Goal: Task Accomplishment & Management: Use online tool/utility

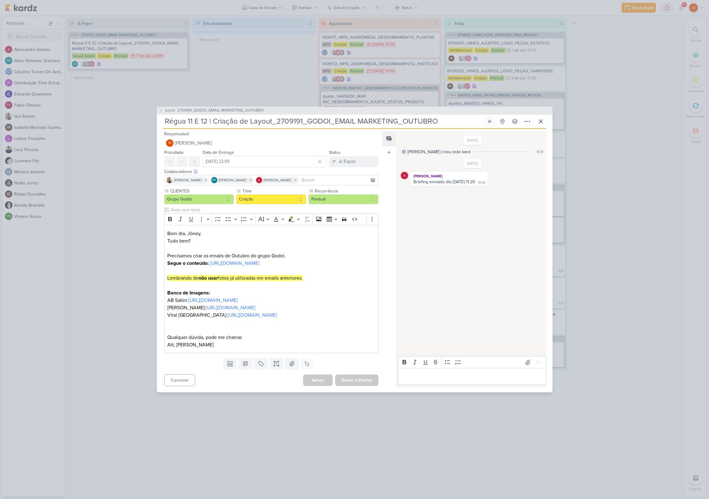
drag, startPoint x: 0, startPoint y: 0, endPoint x: 312, endPoint y: 113, distance: 331.7
click at [310, 116] on input "Régua 11 E 12 | Criação de Layout_2709191_GODOI_EMAIL MARKETING_OUTUBRO" at bounding box center [323, 121] width 320 height 11
click at [437, 116] on input "Régua 11 E 12 | Criação de Layout_2709191_GODOI_EMAIL MARKETING_OUTUBRO" at bounding box center [323, 121] width 320 height 11
click at [422, 116] on input "Régua 11 E 12 | Criação de Layout_2709191_GODOI_EMAIL MARKETING_OUTUBRO" at bounding box center [323, 121] width 320 height 11
click at [416, 116] on input "Régua 11 E 12 | Criação de Layout_2709191_GODOI_EMAIL MARKETING_OUTUBRO" at bounding box center [323, 121] width 320 height 11
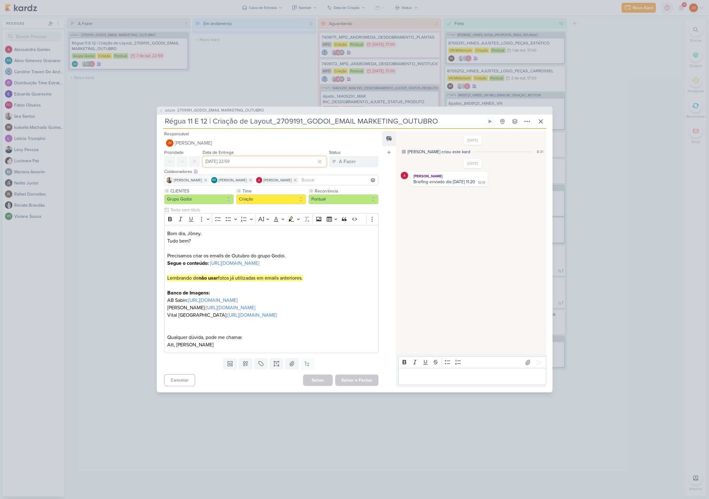
click at [273, 156] on input "[DATE] 22:59" at bounding box center [264, 161] width 124 height 11
click at [309, 116] on input "Régua 11 E 12 | Criação de Layout_2709191_GODOI_EMAIL MARKETING_OUTUBRO" at bounding box center [323, 121] width 320 height 11
drag, startPoint x: 414, startPoint y: 382, endPoint x: 419, endPoint y: 382, distance: 4.9
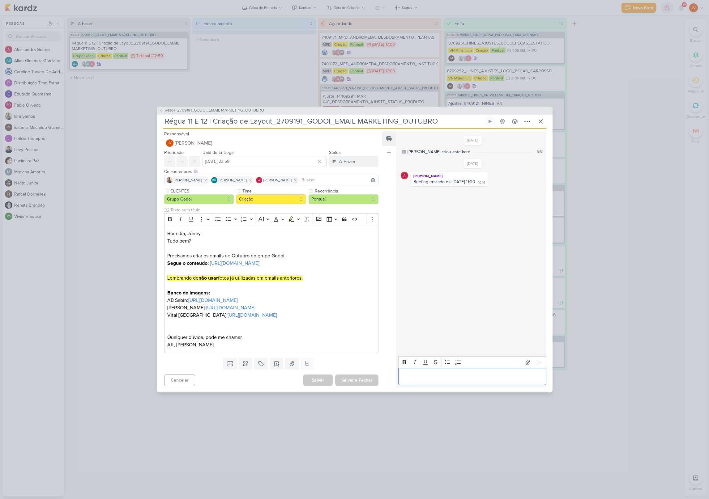
click at [414, 380] on p "Editor editing area: main" at bounding box center [471, 376] width 141 height 7
click at [536, 359] on icon at bounding box center [539, 362] width 6 height 6
click at [343, 158] on div "A Fazer" at bounding box center [347, 161] width 17 height 7
click at [336, 203] on div "Feito" at bounding box center [340, 206] width 10 height 6
click at [352, 386] on button "Salvar e Fechar" at bounding box center [356, 380] width 43 height 11
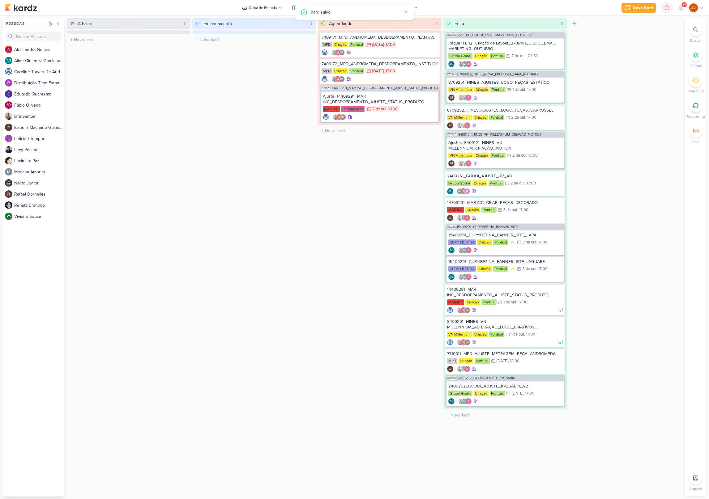
click at [350, 360] on div "Aguardando 3 Mover Para Esquerda Mover Para Direita [GEOGRAPHIC_DATA] 7409171_M…" at bounding box center [380, 257] width 124 height 479
click at [401, 39] on div "7409171_MPD_ANDROMEDA_DESDOBRAMENTO_PLANTAS" at bounding box center [379, 38] width 116 height 6
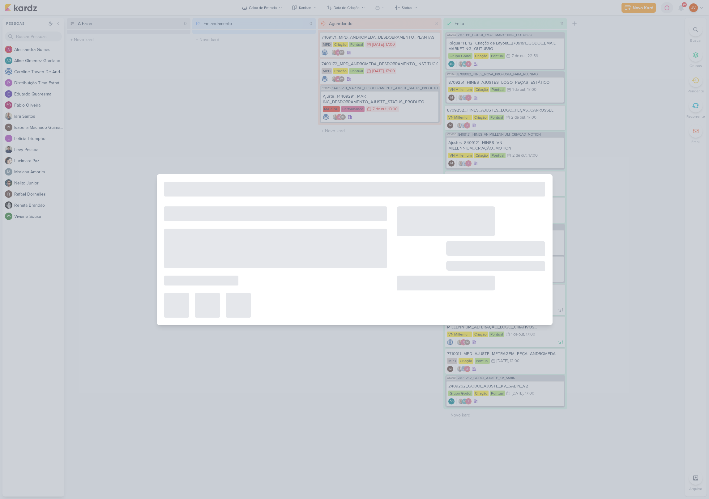
type input "7409171_MPD_ANDROMEDA_DESDOBRAMENTO_PLANTAS"
type input "[DATE] 17:00"
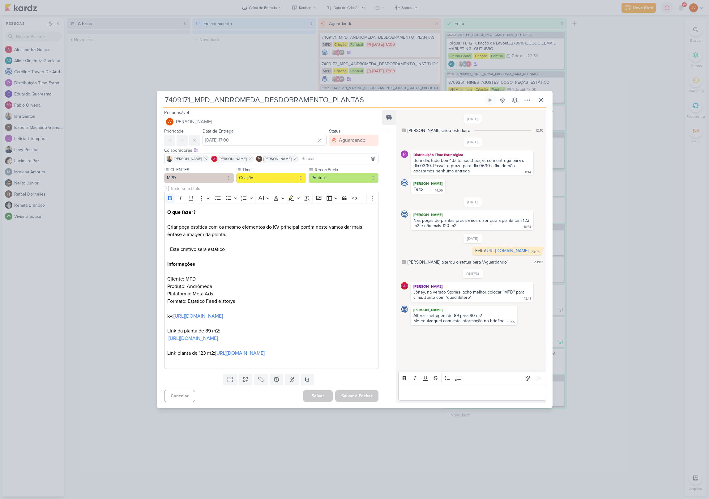
click at [297, 473] on div "7409171_MPD_ANDROMEDA_DESDOBRAMENTO_PLANTAS" at bounding box center [354, 249] width 709 height 499
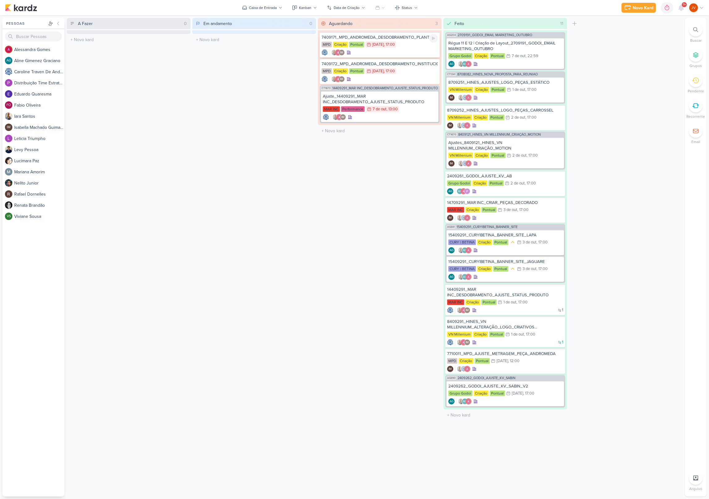
click at [409, 46] on div "MPD Criação Pontual 6/10 [DATE] 17:00" at bounding box center [379, 44] width 116 height 7
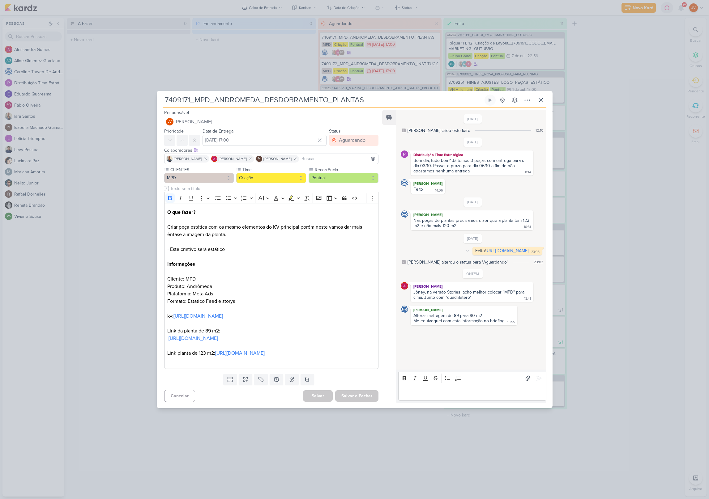
click at [473, 248] on div "Feito! [URL][DOMAIN_NAME] 23:03" at bounding box center [506, 251] width 67 height 6
click at [485, 253] on link "[URL][DOMAIN_NAME]" at bounding box center [506, 250] width 43 height 5
drag, startPoint x: 494, startPoint y: 257, endPoint x: 422, endPoint y: 248, distance: 72.0
click at [473, 248] on div "Feito! [URL][DOMAIN_NAME] 23:03" at bounding box center [506, 251] width 67 height 6
copy div "Feito! [URL][DOMAIN_NAME]"
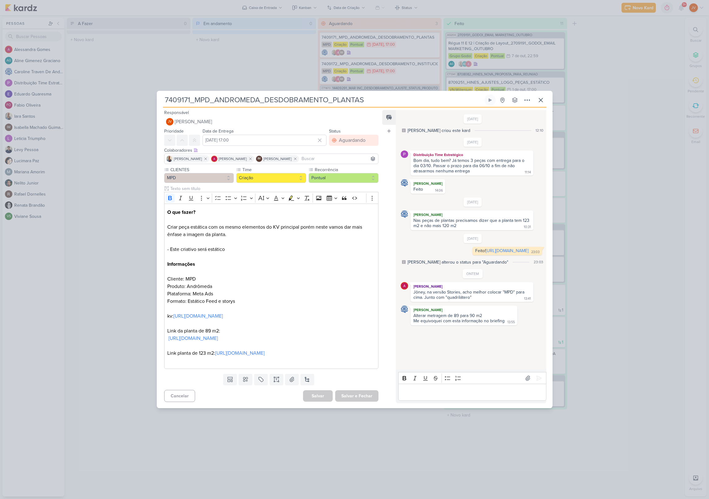
click at [417, 396] on p "Editor editing area: main" at bounding box center [471, 392] width 141 height 7
click at [536, 375] on icon at bounding box center [539, 378] width 6 height 6
click at [540, 96] on icon at bounding box center [540, 99] width 7 height 7
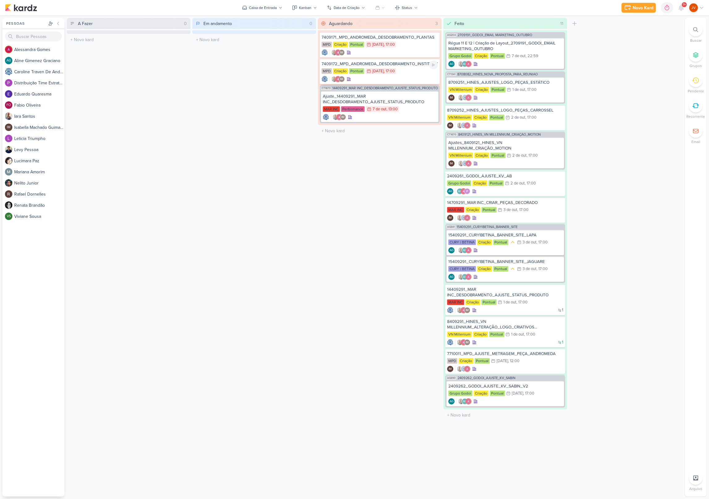
click at [408, 67] on div "7409172_MPD_ANDROMEDA_DESDOBRAMENTO_INSTITUCIONAL_LOCALIZAÇÃO MPD Criação Pontu…" at bounding box center [380, 71] width 120 height 25
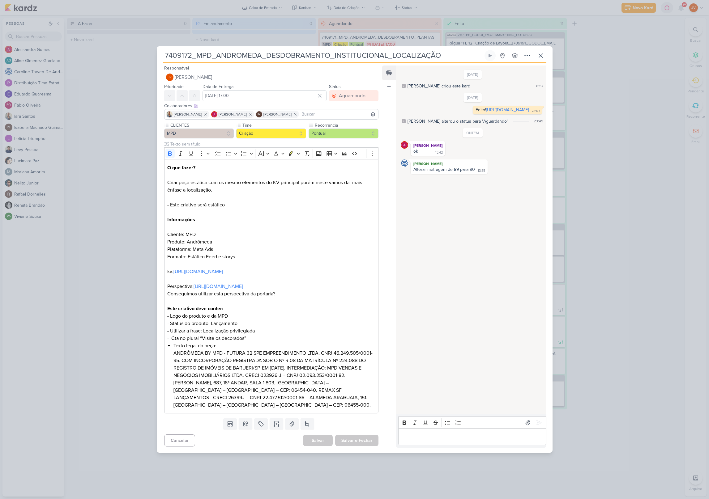
click at [407, 441] on p "Editor editing area: main" at bounding box center [471, 436] width 141 height 7
click at [414, 441] on p "Editor editing area: main" at bounding box center [471, 436] width 141 height 7
click at [536, 426] on icon at bounding box center [539, 423] width 6 height 6
click at [608, 320] on div "7409172_MPD_ANDROMEDA_DESDOBRAMENTO_INSTITUCIONAL_LOCALIZAÇÃO" at bounding box center [354, 249] width 709 height 499
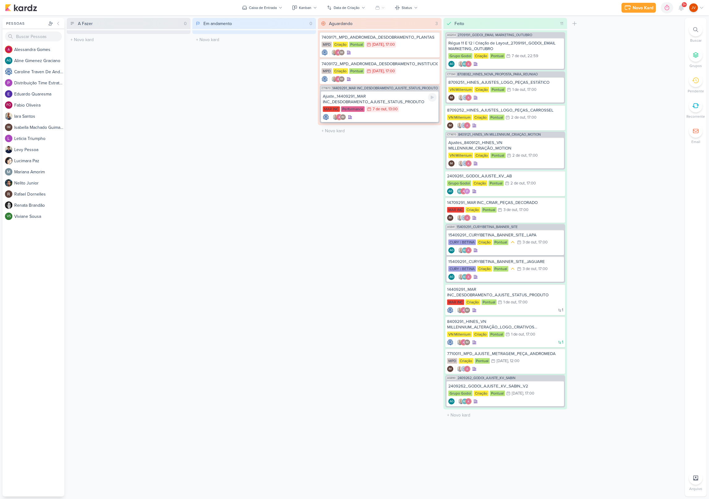
click at [410, 101] on div "Ajuste_14409291_MAR INC_DESDOBRAMENTO_AJUSTE_STATUS_PRODUTO" at bounding box center [380, 99] width 114 height 11
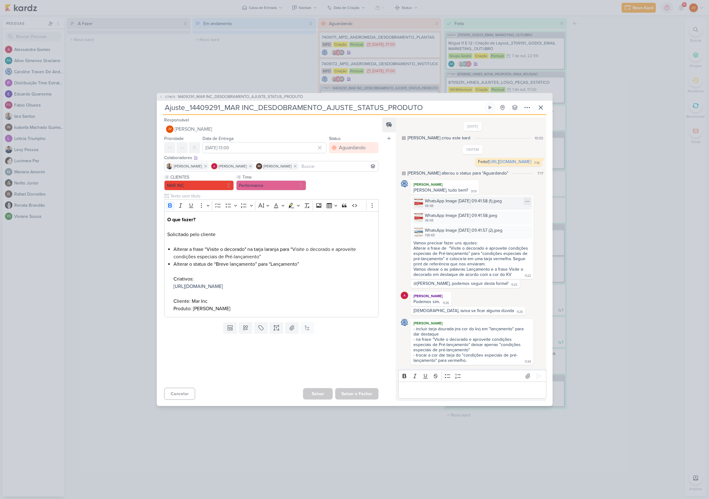
click at [451, 204] on div "WhatsApp Image [DATE] 09.41.58 (1).jpeg" at bounding box center [463, 201] width 77 height 6
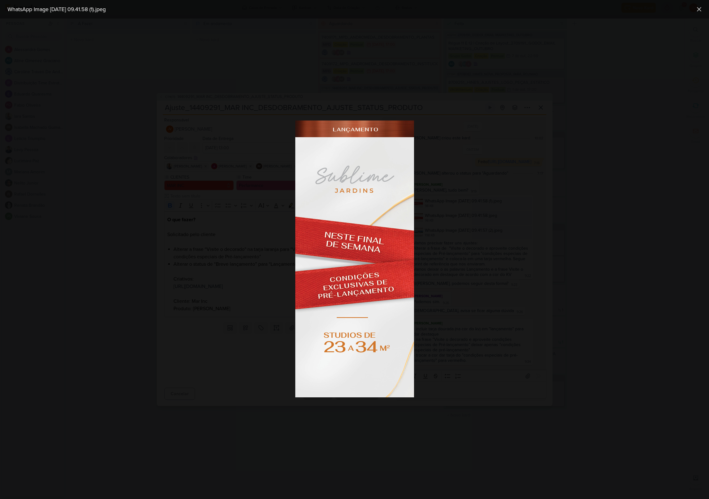
click at [515, 229] on div at bounding box center [354, 259] width 709 height 481
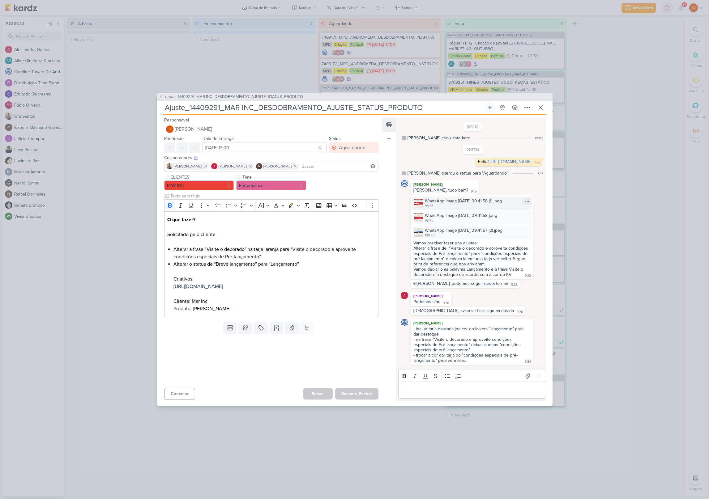
click at [421, 208] on img at bounding box center [418, 203] width 9 height 9
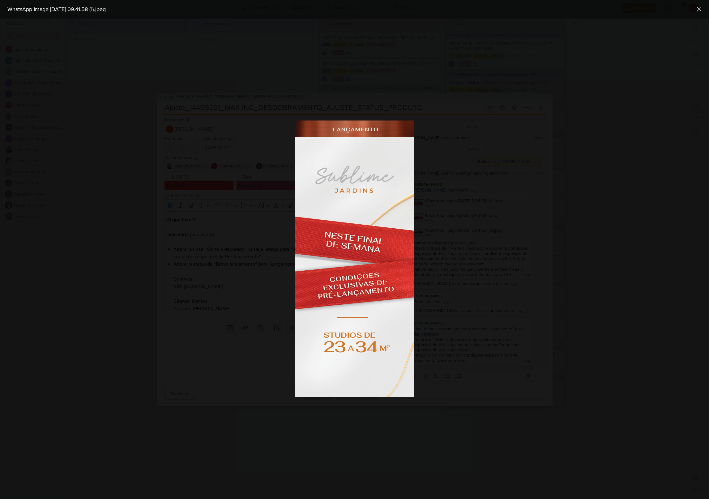
click at [583, 280] on div at bounding box center [354, 259] width 709 height 481
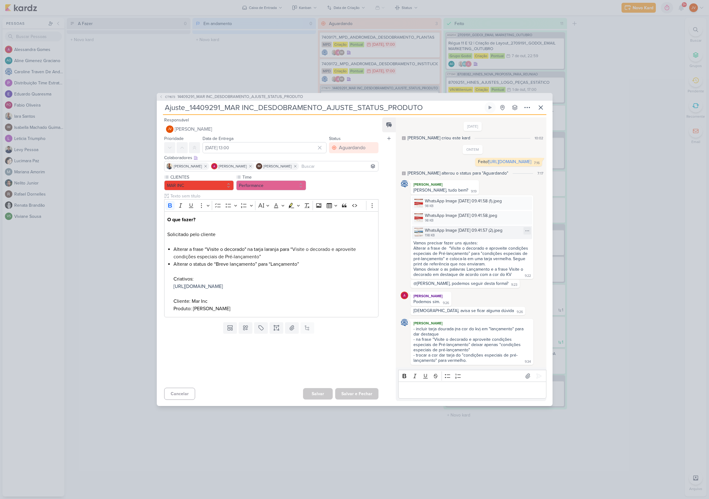
click at [418, 237] on img at bounding box center [418, 232] width 9 height 9
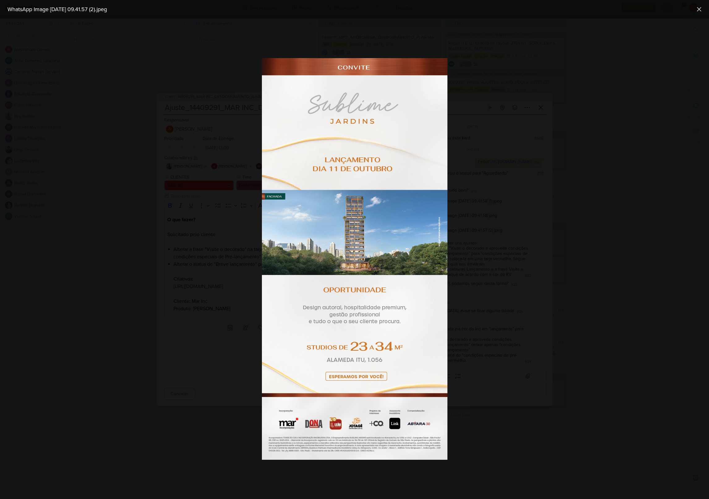
click at [511, 259] on div at bounding box center [354, 259] width 709 height 481
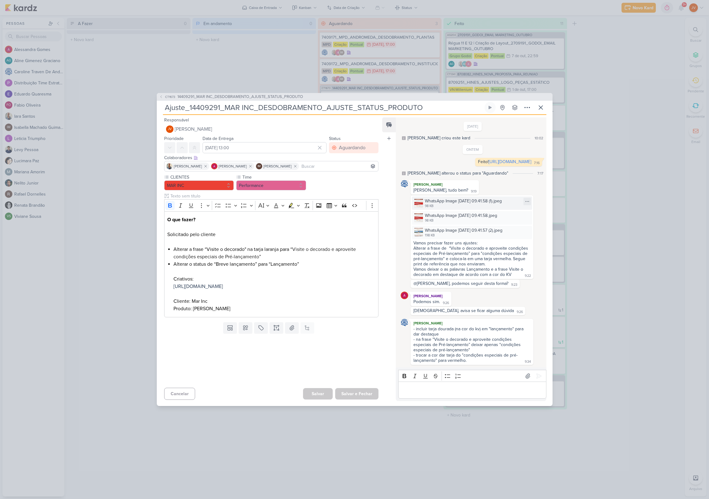
click at [440, 204] on div "WhatsApp Image [DATE] 09.41.58 (1).jpeg" at bounding box center [463, 201] width 77 height 6
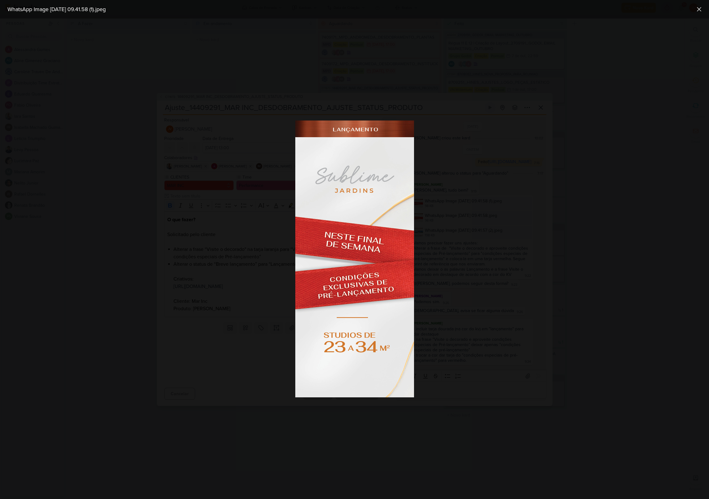
click at [523, 265] on div at bounding box center [354, 259] width 709 height 481
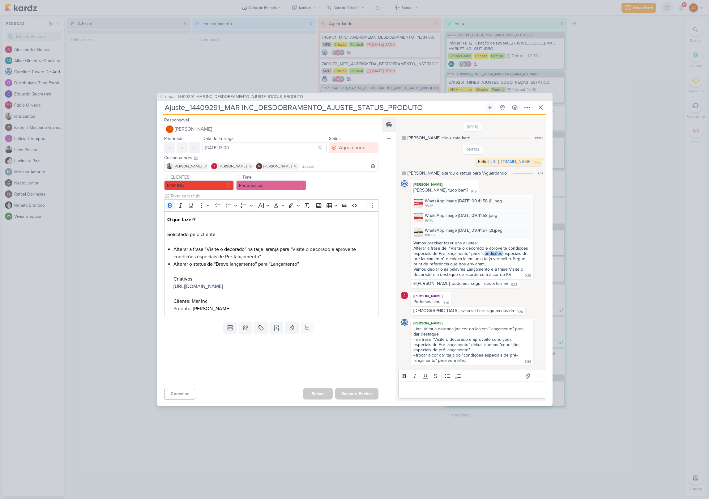
drag, startPoint x: 483, startPoint y: 258, endPoint x: 502, endPoint y: 261, distance: 19.4
click at [502, 260] on div "Alterar a frase de “Visite o decorado e aproveite condições especiais de Pré-la…" at bounding box center [471, 256] width 117 height 21
click at [494, 260] on div "Alterar a frase de “Visite o decorado e aproveite condições especiais de Pré-la…" at bounding box center [471, 256] width 117 height 21
drag, startPoint x: 483, startPoint y: 259, endPoint x: 490, endPoint y: 258, distance: 6.2
click at [488, 258] on div "Alterar a frase de “Visite o decorado e aproveite condições especiais de Pré-la…" at bounding box center [471, 256] width 117 height 21
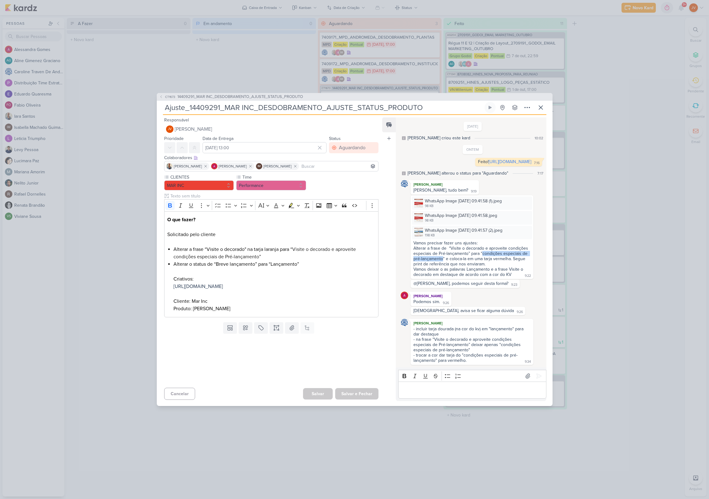
drag, startPoint x: 482, startPoint y: 259, endPoint x: 443, endPoint y: 262, distance: 39.7
click at [443, 262] on div "Alterar a frase de “Visite o decorado e aproveite condições especiais de Pré-la…" at bounding box center [471, 256] width 117 height 21
copy div "condições especiais de pré-lançamento"
click at [435, 394] on p "Editor editing area: main" at bounding box center [471, 390] width 141 height 7
drag, startPoint x: 417, startPoint y: 396, endPoint x: 370, endPoint y: 390, distance: 47.1
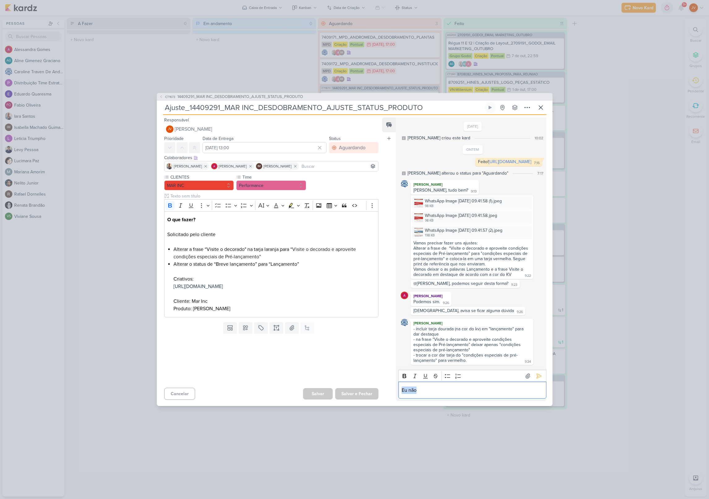
click at [370, 390] on div "Responsável JV [PERSON_NAME] Nenhum contato encontrado create new contact Novo …" at bounding box center [355, 260] width 396 height 291
click at [476, 204] on div "WhatsApp Image [DATE] 09.41.58 (1).jpeg" at bounding box center [463, 201] width 77 height 6
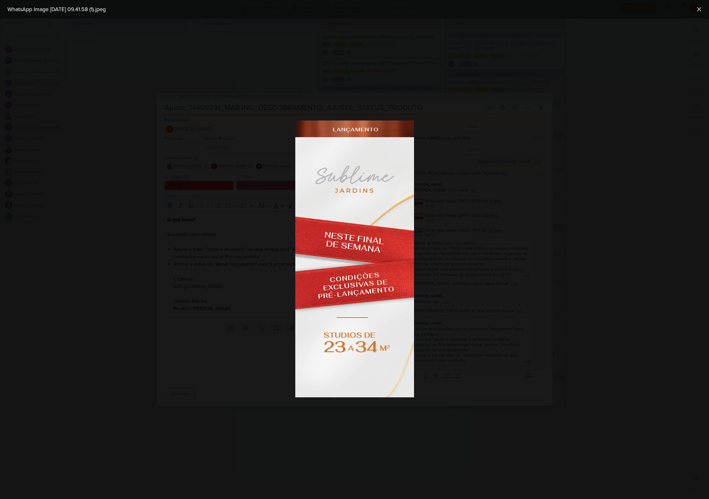
click at [591, 255] on div at bounding box center [354, 259] width 709 height 481
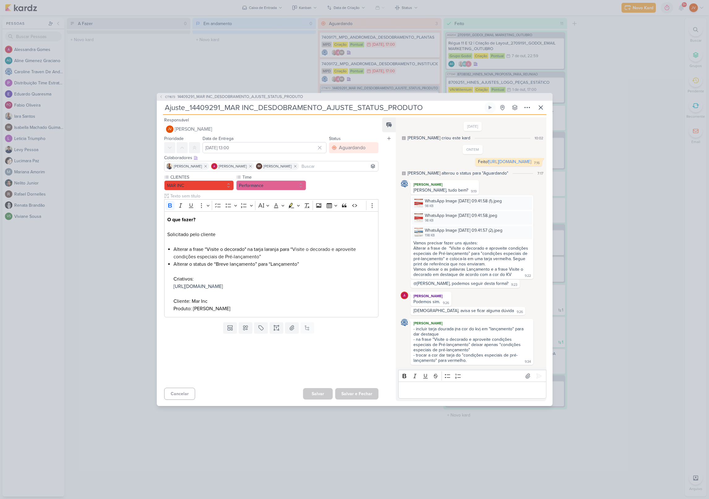
click at [422, 390] on div "Editor editing area: main" at bounding box center [472, 390] width 148 height 17
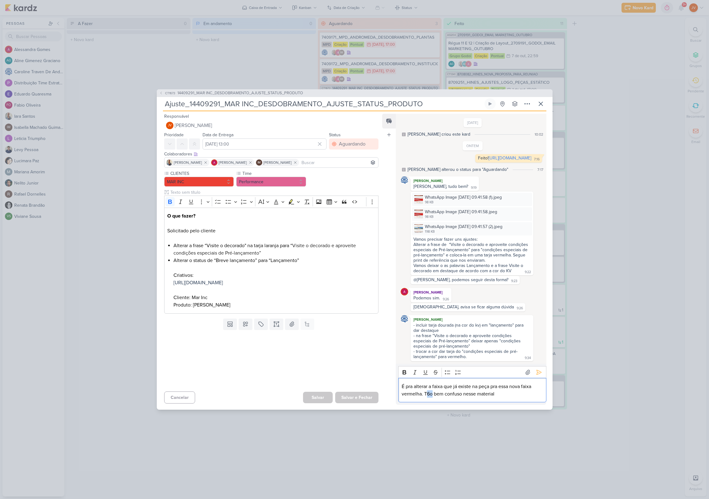
drag, startPoint x: 432, startPoint y: 400, endPoint x: 427, endPoint y: 401, distance: 5.1
click at [427, 398] on p "É pra alterar a faixa que já existe na peça pra essa nova faixa vermelha. T6o b…" at bounding box center [471, 390] width 141 height 15
click at [496, 398] on p "É pra alterar a faixa que já existe na peça pra essa nova faixa vermelha. Tô be…" at bounding box center [471, 390] width 141 height 15
click at [422, 398] on p "É pra alterar a faixa que já existe na peça pra essa nova faixa vermelha. Tô be…" at bounding box center [471, 390] width 141 height 15
click at [525, 398] on p "É pra alterar a faixa que já existe na peça pra essa nova faixa vermelha? Tô be…" at bounding box center [471, 390] width 141 height 15
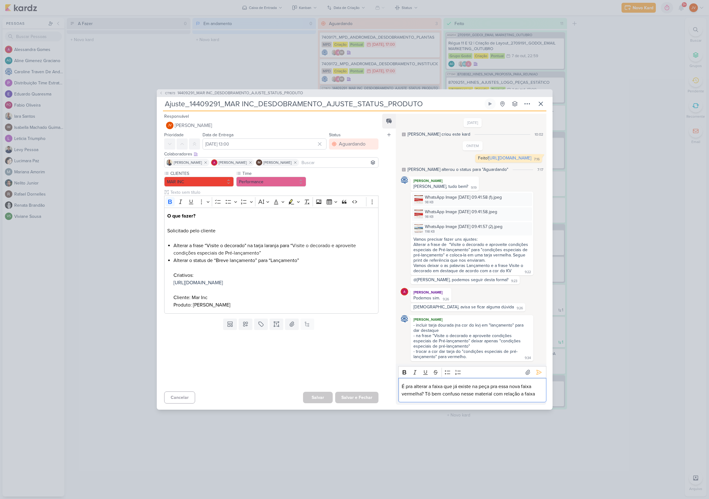
click at [526, 397] on p "É pra alterar a faixa que já existe na peça pra essa nova faixa vermelha? Tô be…" at bounding box center [471, 390] width 141 height 15
click at [537, 397] on p "É pra alterar a faixa que já existe na peça pra essa nova faixa vermelha? Tô be…" at bounding box center [471, 390] width 141 height 15
click at [527, 398] on p "É pra alterar a faixa que já existe na peça pra essa nova faixa vermelha? Tô be…" at bounding box center [471, 390] width 141 height 15
click at [526, 398] on p "É pra alterar a faixa que já existe na peça pra essa nova faixa vermelha? Tô be…" at bounding box center [471, 390] width 141 height 15
click at [537, 398] on p "É pra alterar a faixa que já existe na peça pra essa nova faixa vermelha? Tô be…" at bounding box center [471, 390] width 141 height 15
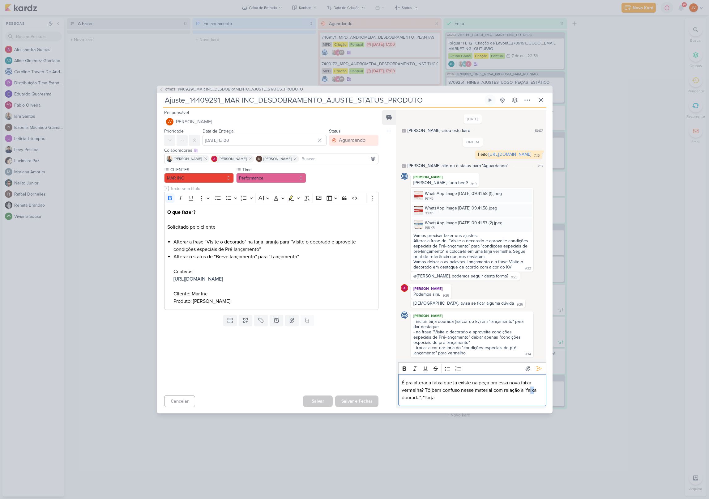
click at [532, 396] on p "É pra alterar a faixa que já existe na peça pra essa nova faixa vermelha? Tô be…" at bounding box center [471, 390] width 141 height 22
drag, startPoint x: 536, startPoint y: 395, endPoint x: 529, endPoint y: 396, distance: 7.1
click at [528, 396] on p "É pra alterar a faixa que já existe na peça pra essa nova faixa vermelha? Tô be…" at bounding box center [471, 390] width 141 height 22
drag, startPoint x: 420, startPoint y: 404, endPoint x: 401, endPoint y: 404, distance: 18.6
click at [401, 404] on div "É pra alterar a faixa que já existe na peça pra essa nova faixa vermelha? Tô be…" at bounding box center [472, 390] width 148 height 32
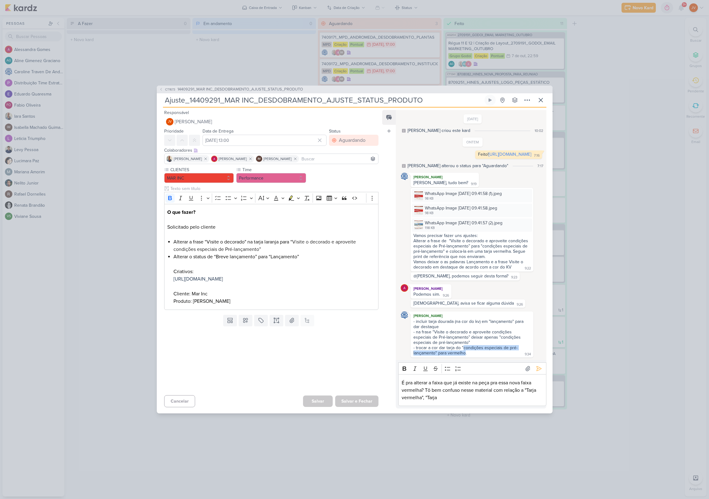
drag, startPoint x: 465, startPoint y: 359, endPoint x: 464, endPoint y: 353, distance: 5.7
click at [464, 353] on div "- incluir tarja dourada (na cor do kv) em "lançamento" para dar destaque - na f…" at bounding box center [468, 337] width 111 height 37
copy div "condições especiais de pré-lançamento" para vermelho"
drag, startPoint x: 440, startPoint y: 402, endPoint x: 406, endPoint y: 389, distance: 37.0
click at [399, 388] on div "É pra alterar a faixa que já existe na peça pra essa nova faixa vermelha? Tô be…" at bounding box center [472, 390] width 148 height 32
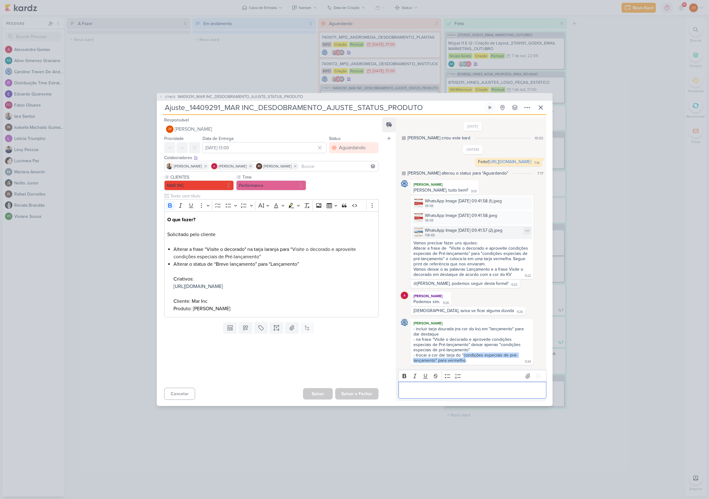
click at [417, 235] on img at bounding box center [418, 232] width 9 height 9
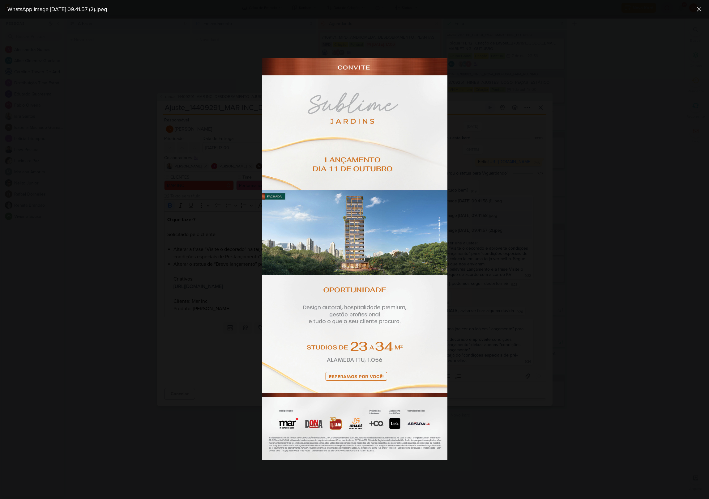
click at [492, 214] on div at bounding box center [354, 259] width 709 height 481
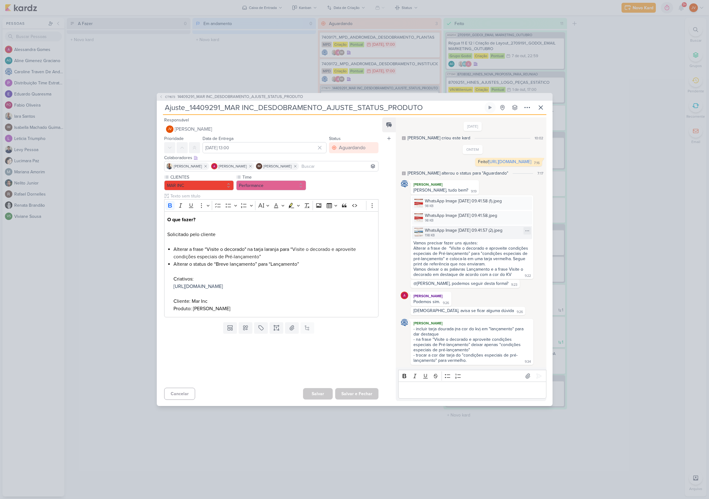
click at [418, 237] on img at bounding box center [418, 232] width 9 height 9
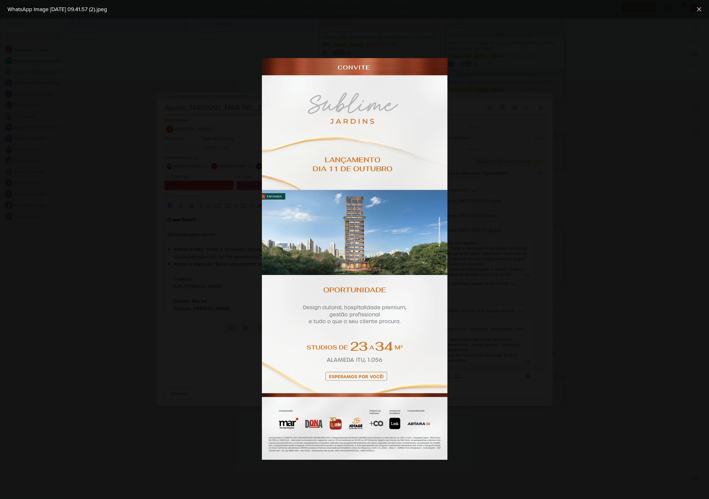
click at [555, 214] on div at bounding box center [354, 259] width 709 height 481
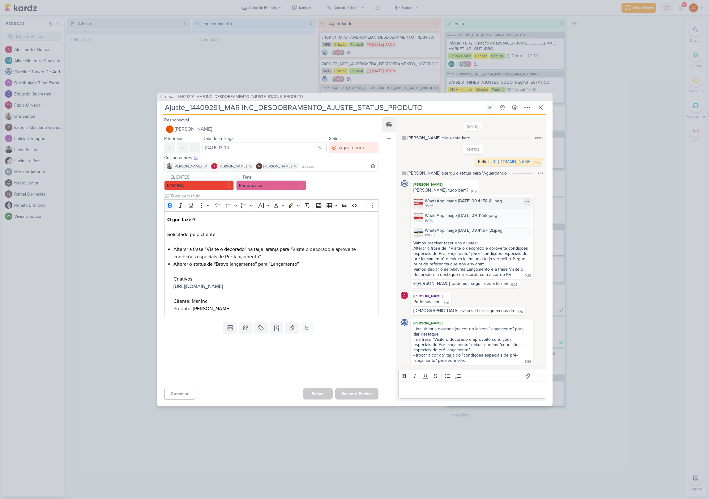
click at [419, 207] on img at bounding box center [418, 203] width 9 height 9
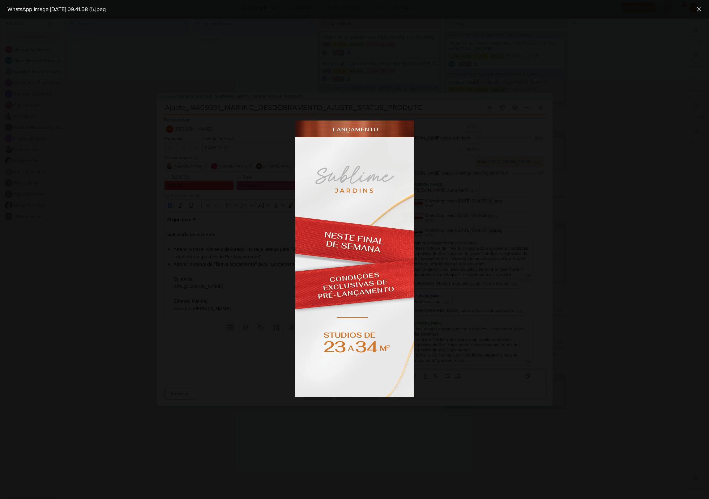
click at [588, 311] on div at bounding box center [354, 259] width 709 height 481
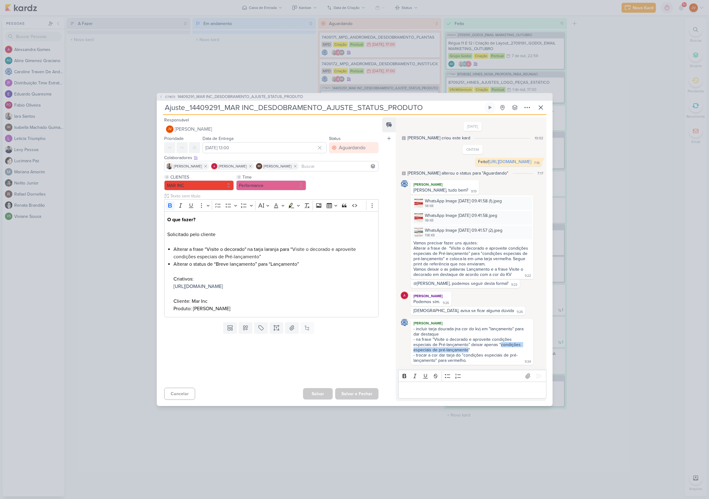
drag, startPoint x: 501, startPoint y: 351, endPoint x: 468, endPoint y: 356, distance: 33.1
click at [468, 356] on div "- incluir tarja dourada (na cor do kv) em "lançamento" para dar destaque - na f…" at bounding box center [468, 344] width 111 height 37
copy div "condições especiais de pré-lançamento"
click at [422, 394] on p "Editor editing area: main" at bounding box center [471, 390] width 141 height 7
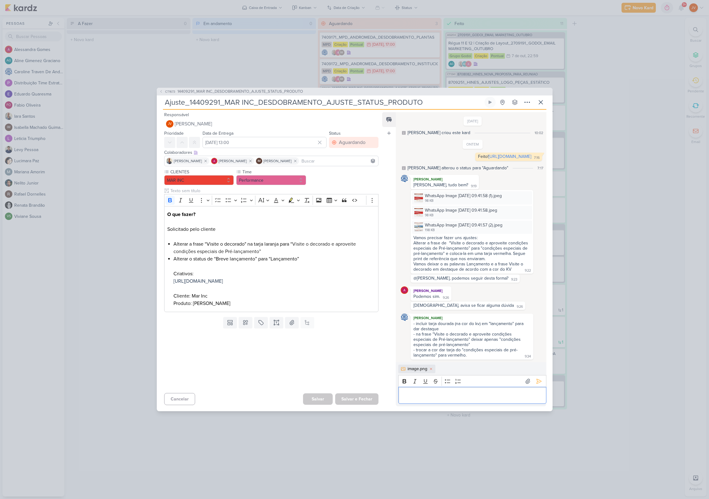
click at [426, 399] on p "Editor editing area: main" at bounding box center [471, 395] width 141 height 7
click at [536, 384] on icon at bounding box center [539, 381] width 6 height 6
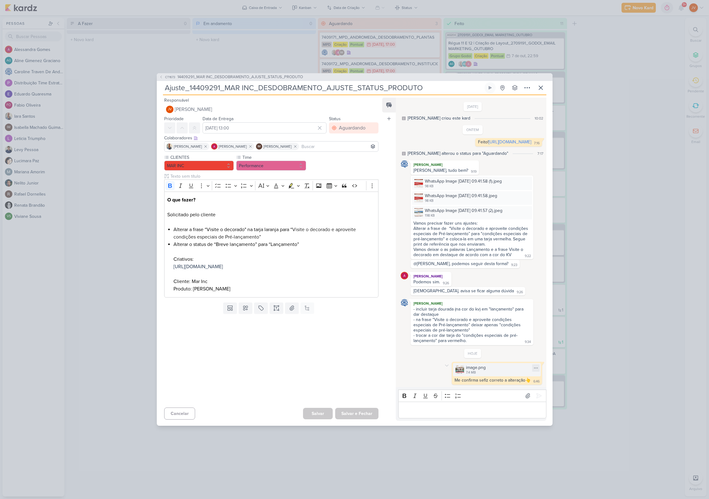
click at [486, 374] on div "image.png 7.4 MB" at bounding box center [497, 369] width 88 height 13
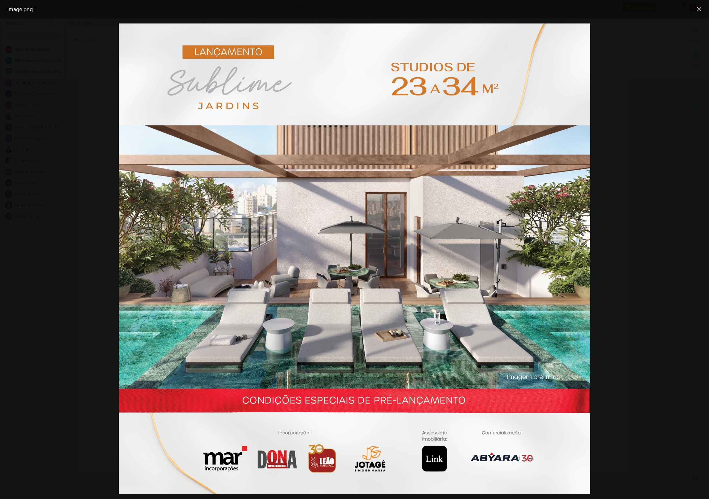
click at [697, 10] on icon at bounding box center [698, 9] width 7 height 7
